Goal: Task Accomplishment & Management: Manage account settings

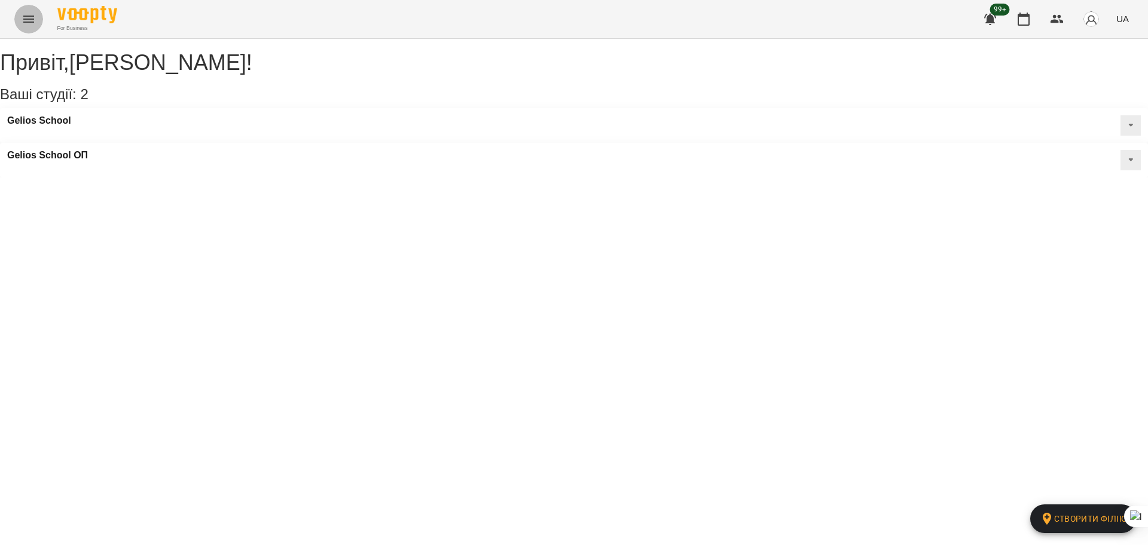
click at [31, 20] on icon "Menu" at bounding box center [29, 19] width 14 height 14
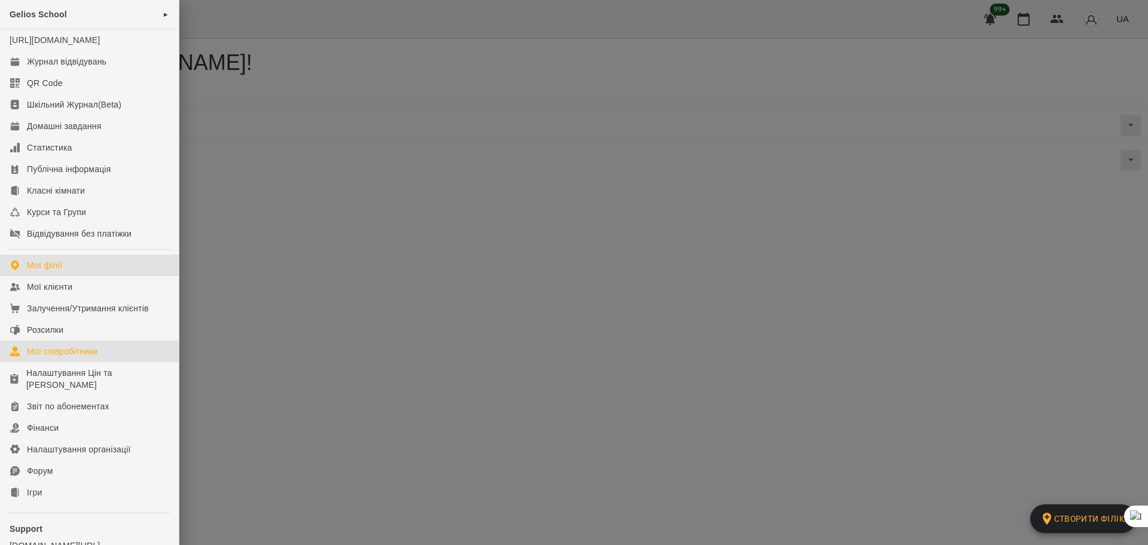
click at [69, 358] on div "Мої співробітники" at bounding box center [62, 352] width 71 height 12
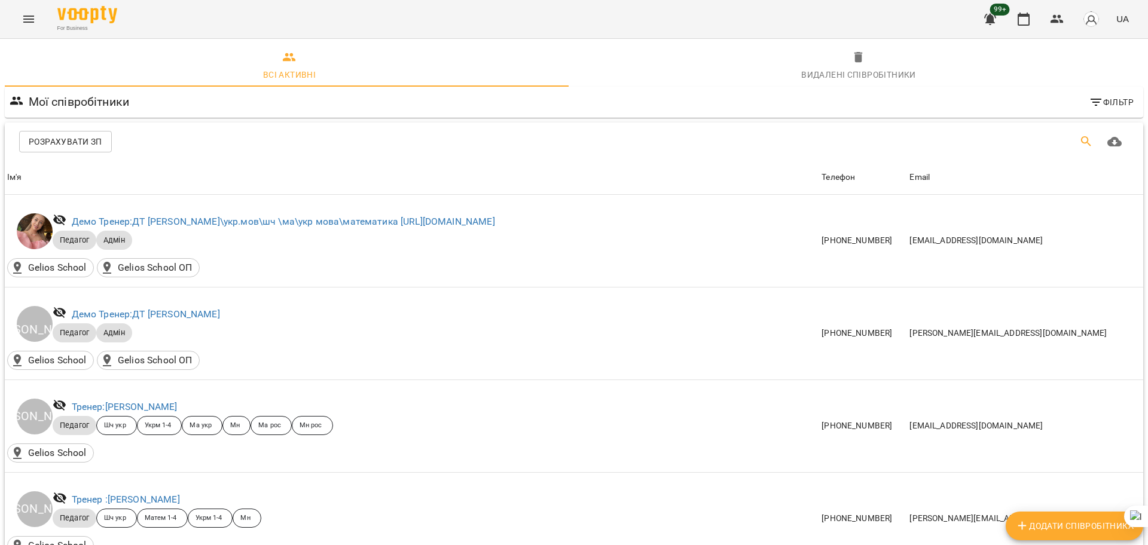
click at [1080, 141] on icon "Пошук" at bounding box center [1087, 142] width 14 height 14
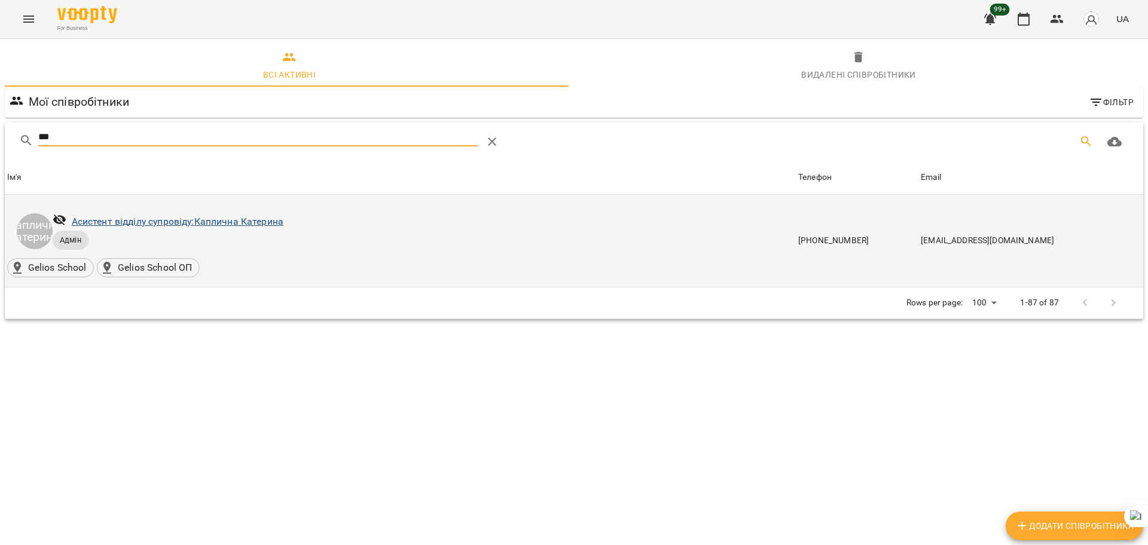
type input "***"
click at [189, 224] on link "Асистент відділу супровіду: [PERSON_NAME]" at bounding box center [178, 221] width 212 height 11
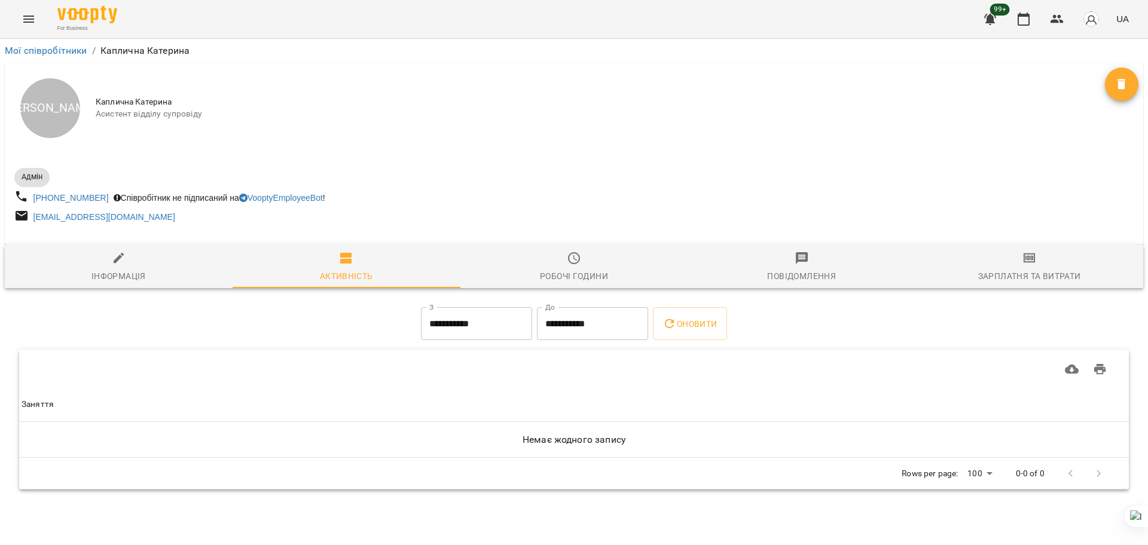
click at [1135, 75] on div at bounding box center [1121, 84] width 33 height 33
click at [1121, 79] on icon "Видалити" at bounding box center [1122, 84] width 8 height 11
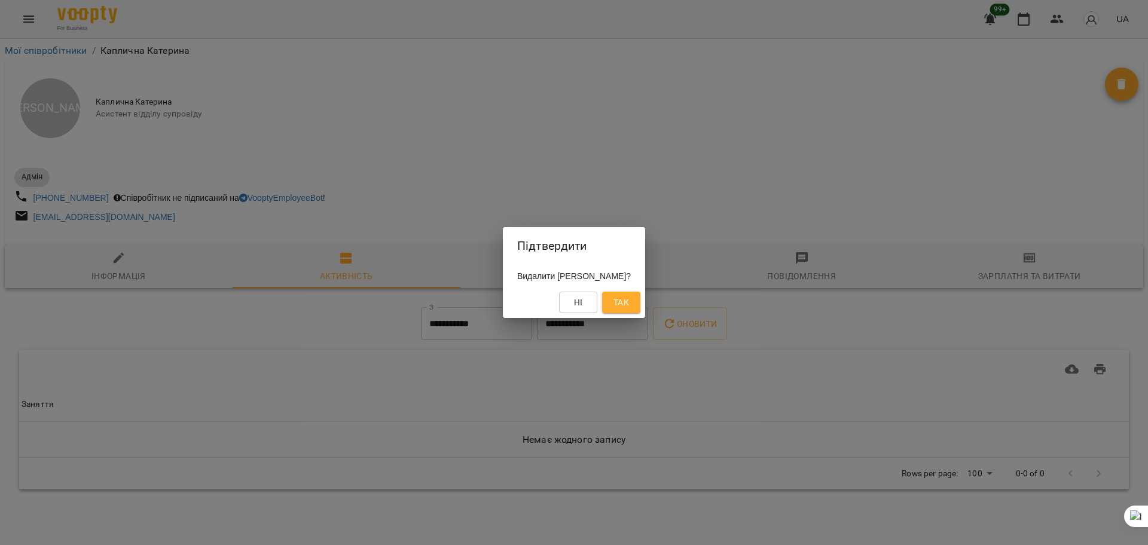
drag, startPoint x: 656, startPoint y: 301, endPoint x: 639, endPoint y: 304, distance: 17.6
click at [645, 301] on div "Ні Так" at bounding box center [574, 302] width 142 height 31
click at [629, 306] on span "Так" at bounding box center [622, 302] width 16 height 14
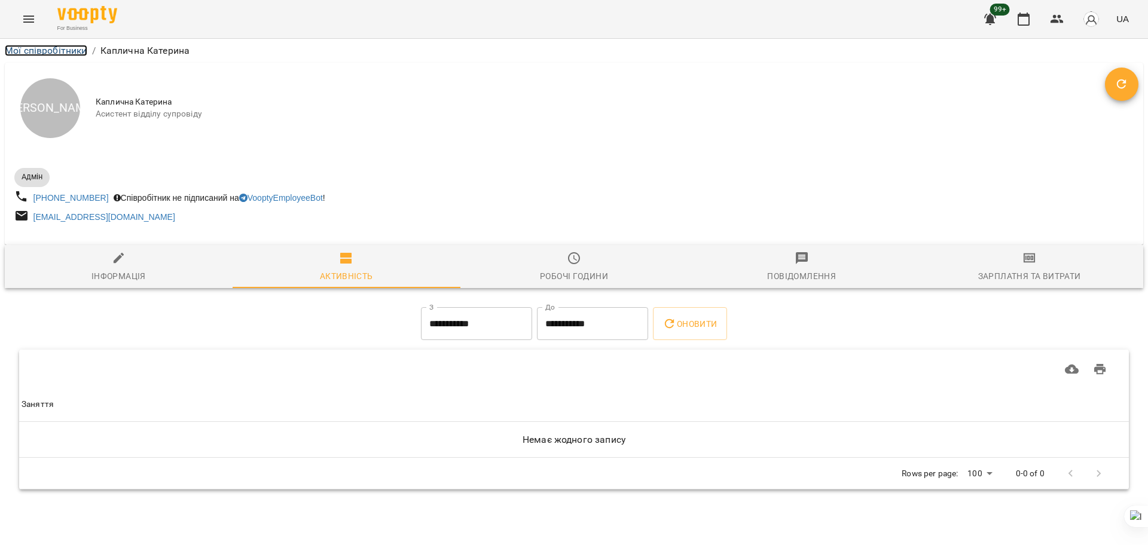
click at [81, 51] on link "Мої співробітники" at bounding box center [46, 50] width 83 height 11
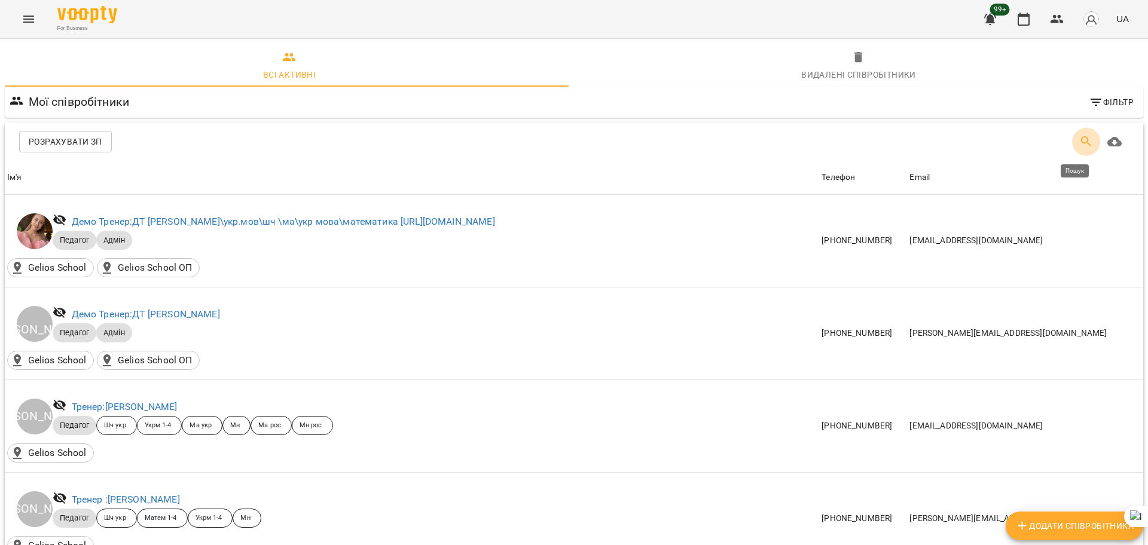
click at [1080, 141] on icon "Пошук" at bounding box center [1087, 142] width 14 height 14
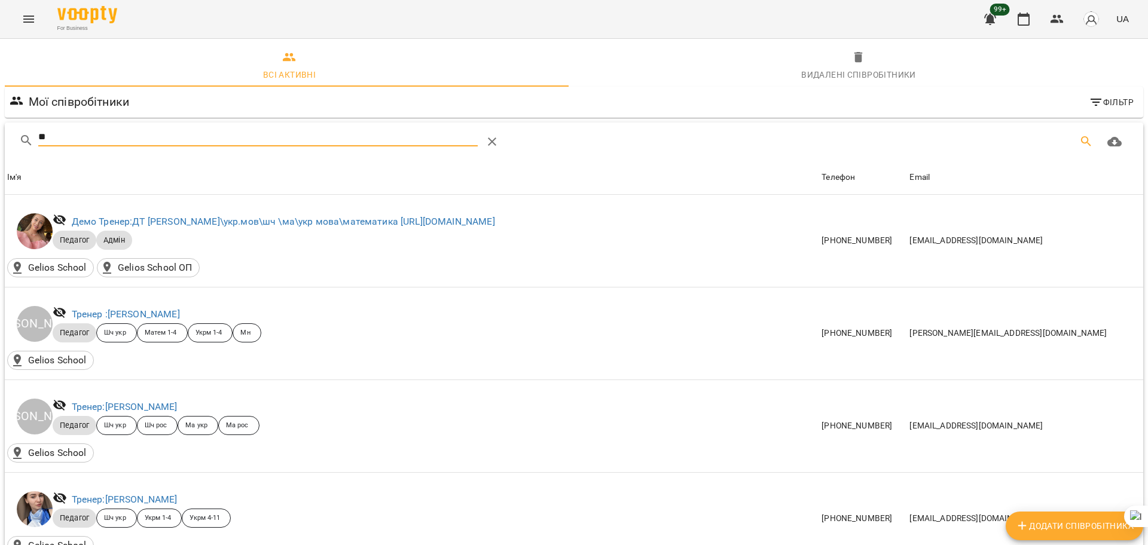
type input "*"
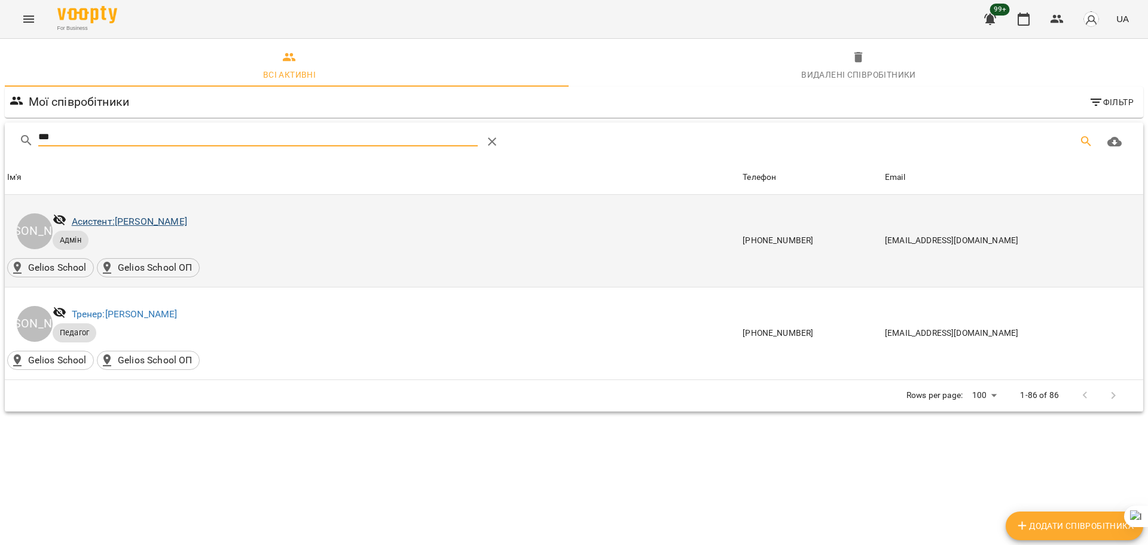
type input "***"
click at [172, 218] on link "Асистент: [PERSON_NAME]" at bounding box center [129, 221] width 115 height 11
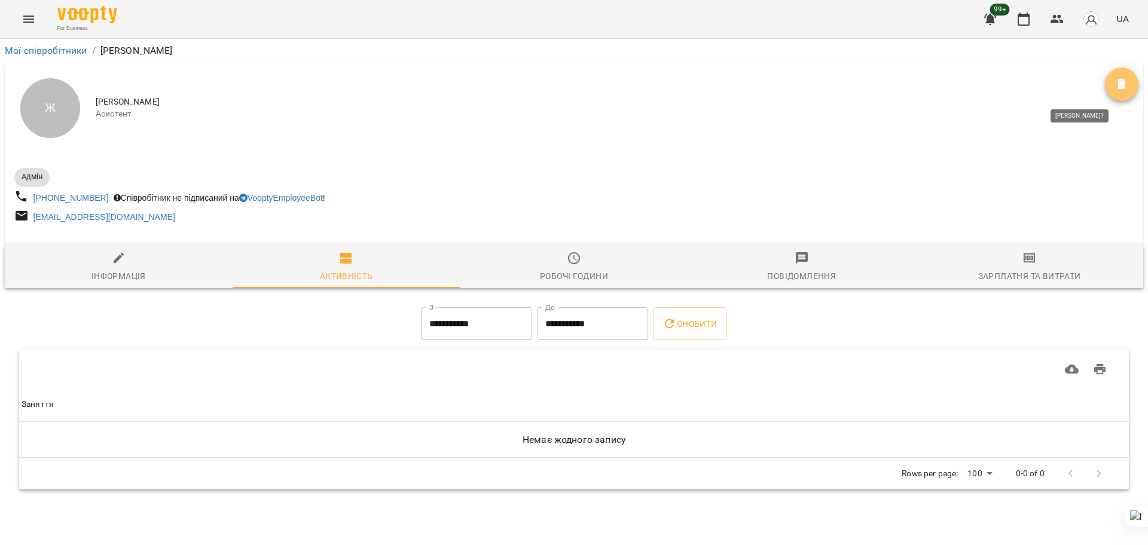
click at [1123, 90] on icon "Видалити" at bounding box center [1122, 84] width 14 height 14
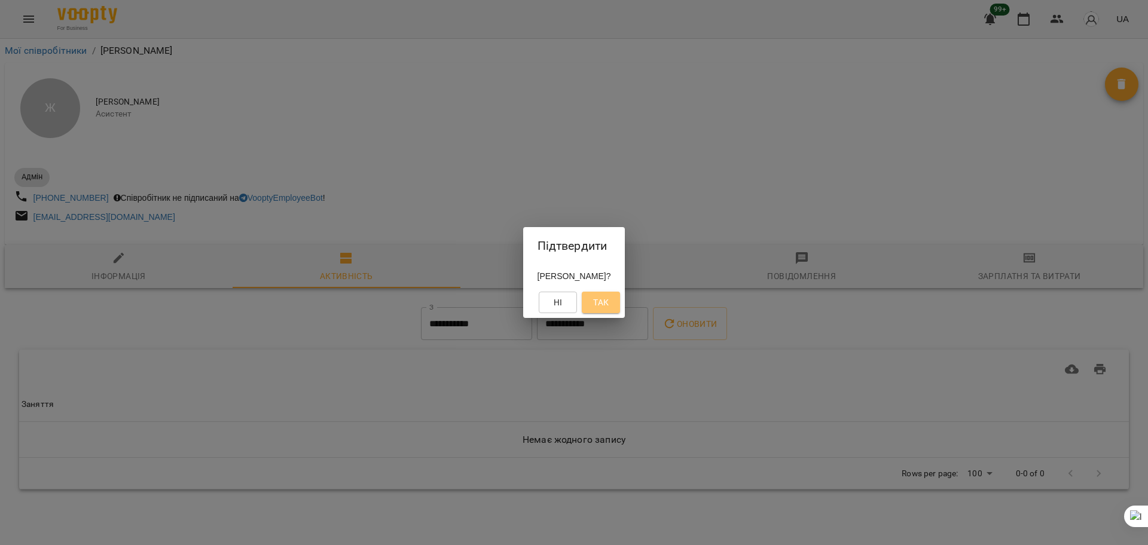
click at [609, 307] on span "Так" at bounding box center [601, 302] width 16 height 14
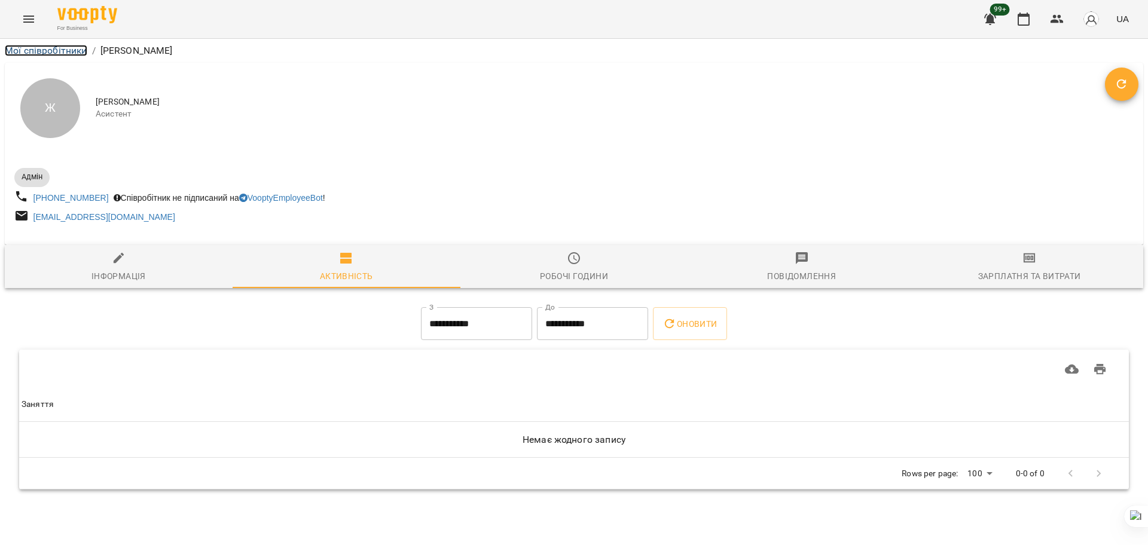
click at [72, 51] on link "Мої співробітники" at bounding box center [46, 50] width 83 height 11
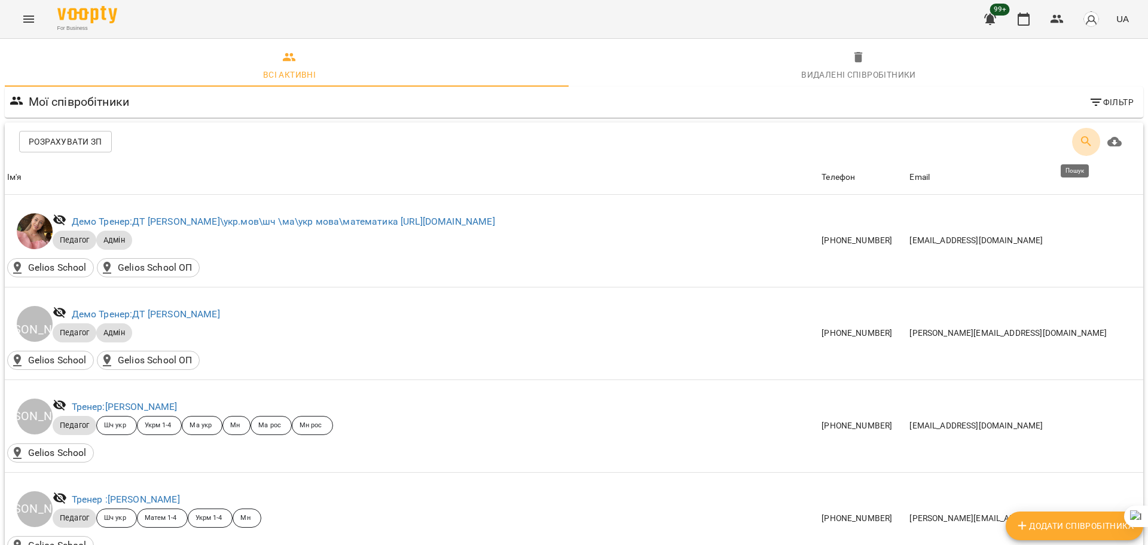
click at [1080, 143] on icon "Пошук" at bounding box center [1087, 142] width 14 height 14
type input "*"
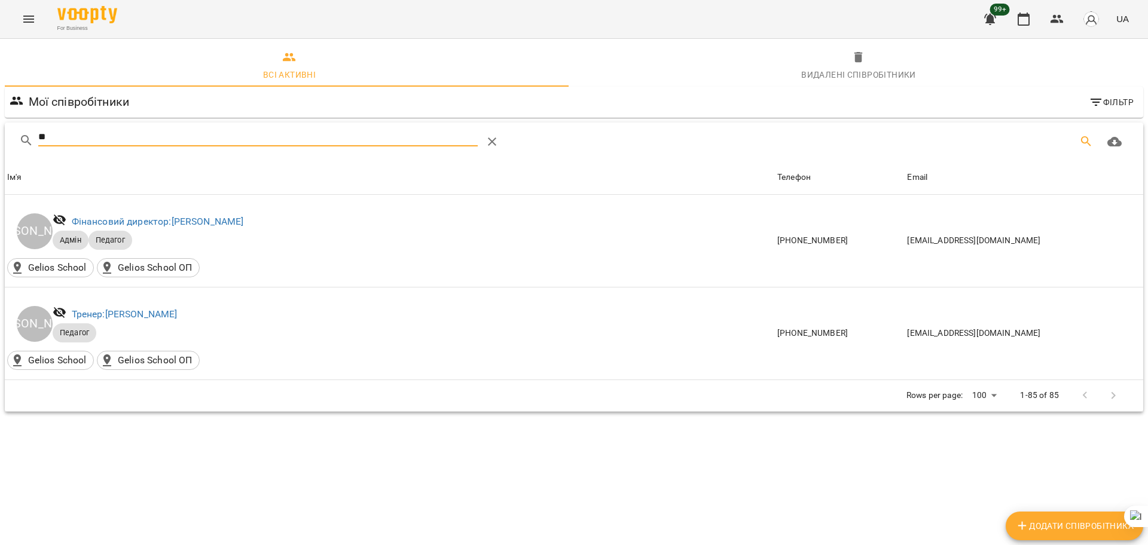
type input "*"
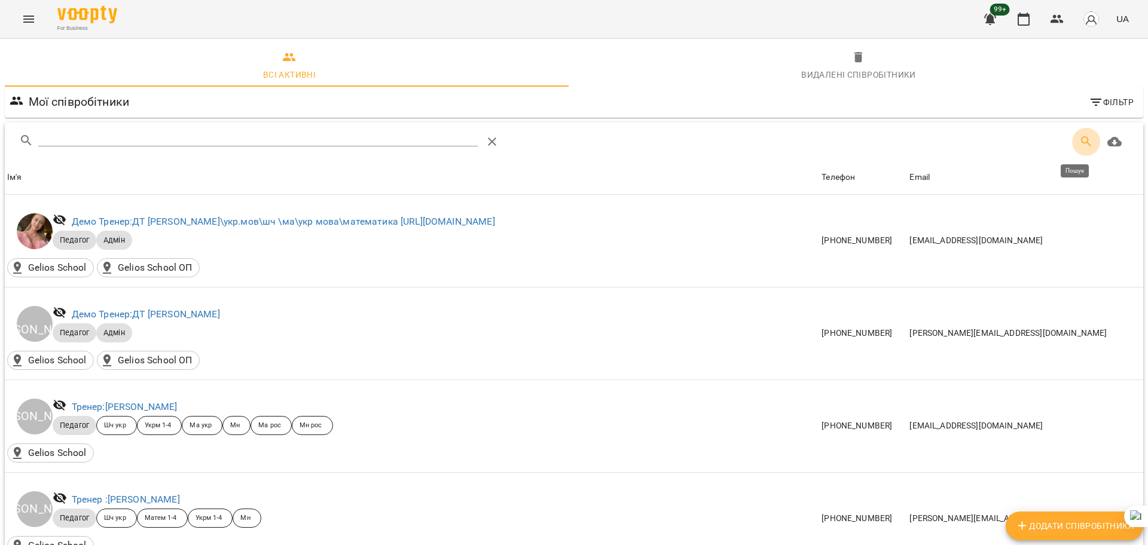
click at [1080, 141] on icon "Пошук" at bounding box center [1087, 142] width 14 height 14
click at [1080, 143] on icon "Пошук" at bounding box center [1087, 142] width 14 height 14
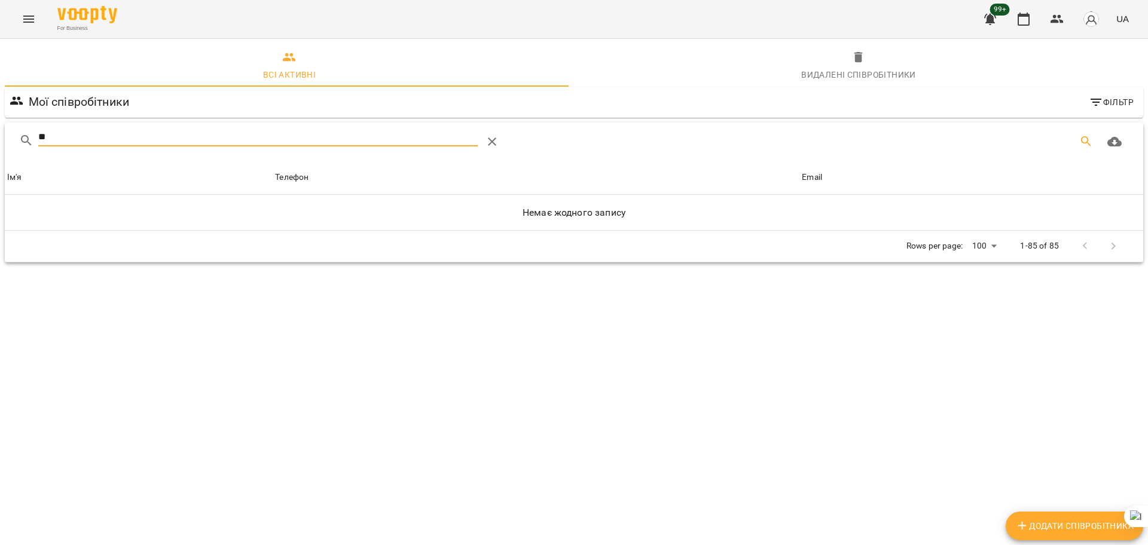
type input "***"
